Goal: Information Seeking & Learning: Learn about a topic

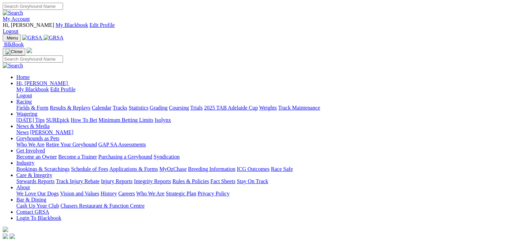
click at [32, 99] on link "Racing" at bounding box center [23, 102] width 15 height 6
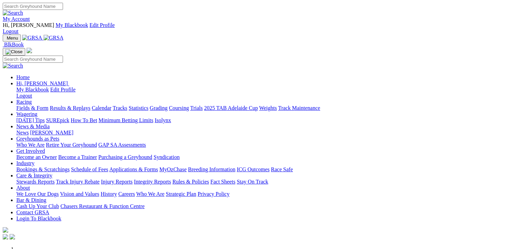
click at [32, 99] on link "Racing" at bounding box center [23, 102] width 15 height 6
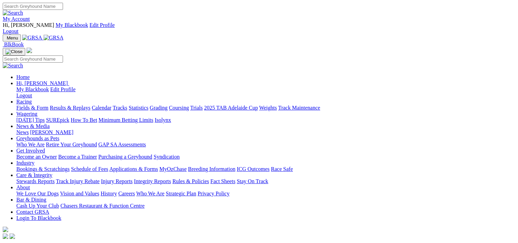
click at [21, 105] on link "Fields & Form" at bounding box center [32, 108] width 32 height 6
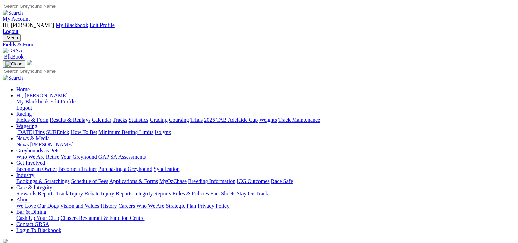
select select "WA"
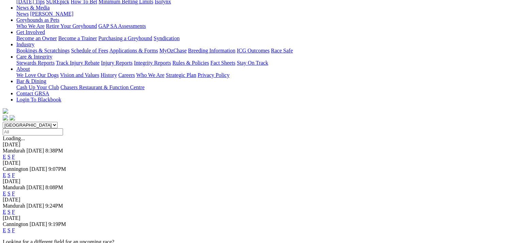
scroll to position [136, 0]
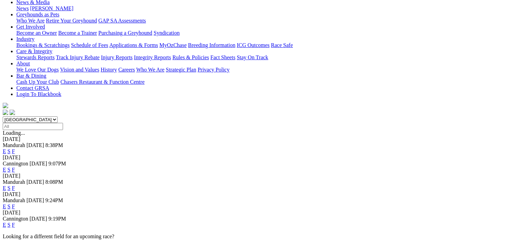
click at [6, 222] on link "E" at bounding box center [4, 225] width 3 height 6
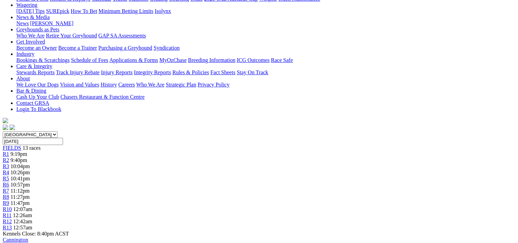
scroll to position [136, 0]
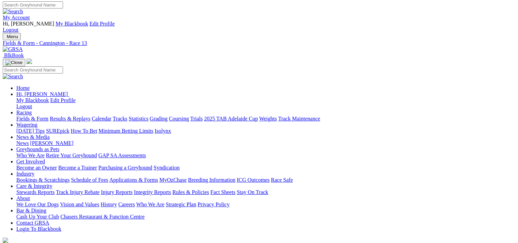
scroll to position [0, 0]
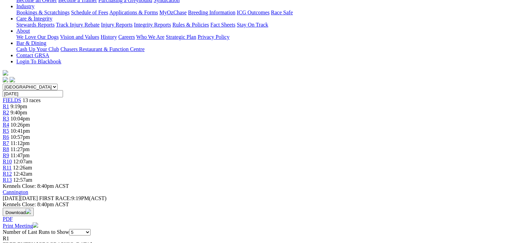
scroll to position [0, 0]
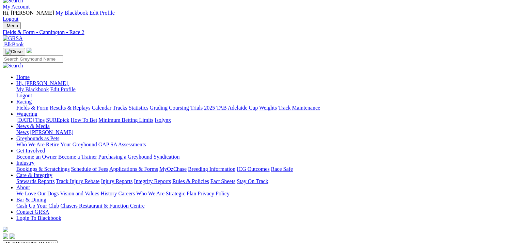
scroll to position [34, 0]
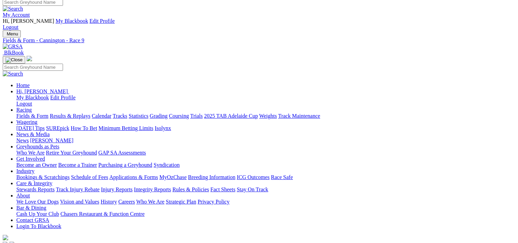
scroll to position [0, 0]
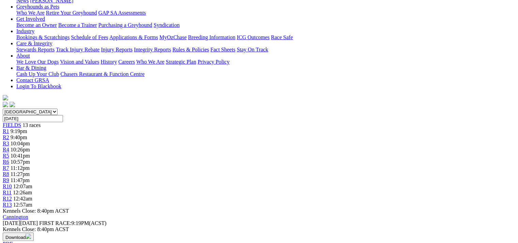
scroll to position [0, 0]
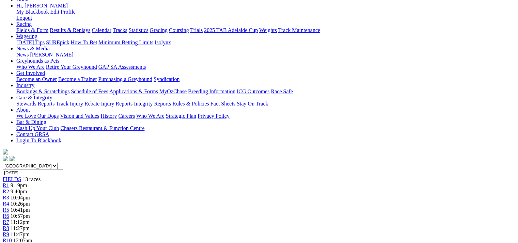
scroll to position [0, 0]
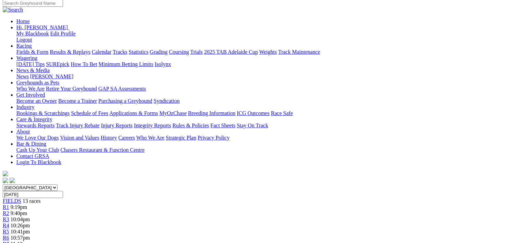
scroll to position [102, 0]
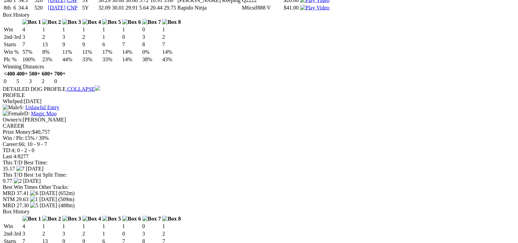
scroll to position [1466, 0]
